Goal: Information Seeking & Learning: Understand process/instructions

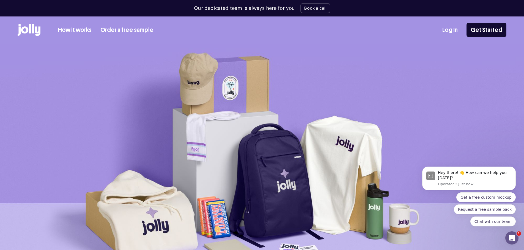
click at [70, 31] on link "How it works" at bounding box center [75, 30] width 34 height 9
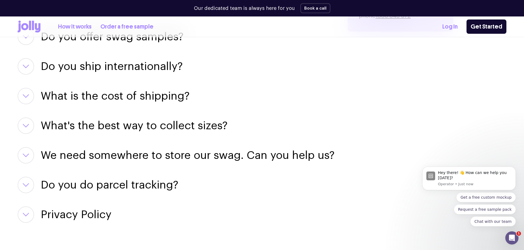
scroll to position [768, 0]
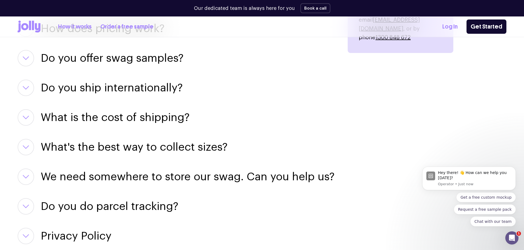
click at [160, 90] on h3 "Do you ship internationally?" at bounding box center [112, 88] width 142 height 16
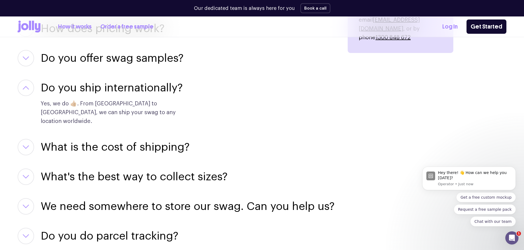
click at [162, 64] on h3 "Do you offer swag samples?" at bounding box center [112, 58] width 143 height 16
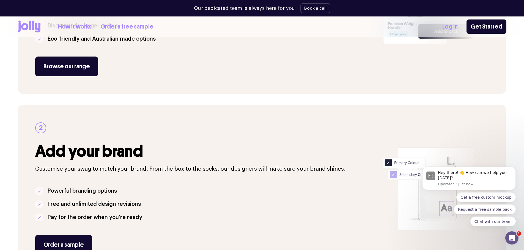
scroll to position [191, 0]
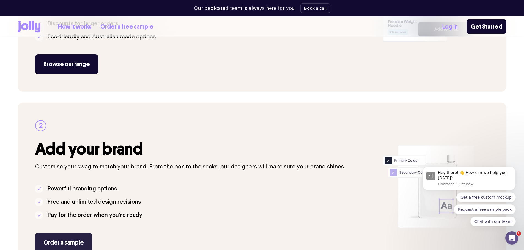
click at [85, 239] on link "Order a sample" at bounding box center [63, 243] width 57 height 20
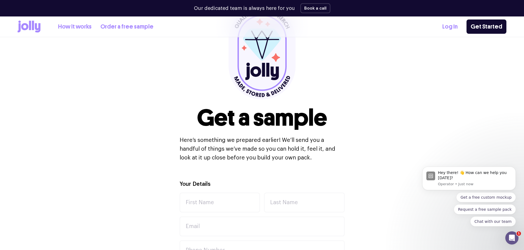
scroll to position [55, 0]
click at [70, 27] on link "How it works" at bounding box center [75, 26] width 34 height 9
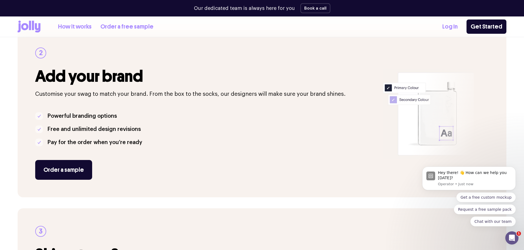
scroll to position [275, 0]
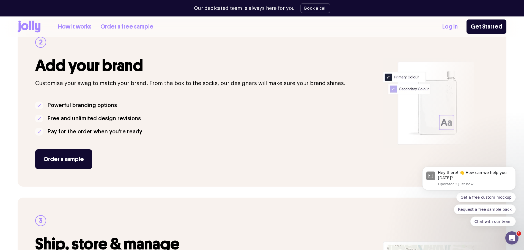
click at [27, 30] on icon at bounding box center [29, 27] width 23 height 12
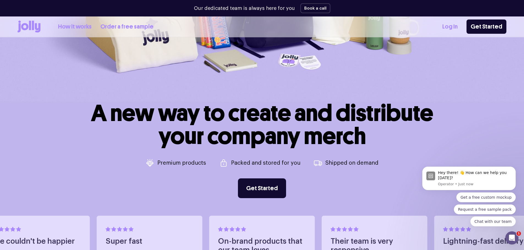
scroll to position [192, 0]
